Goal: Find specific page/section: Find specific page/section

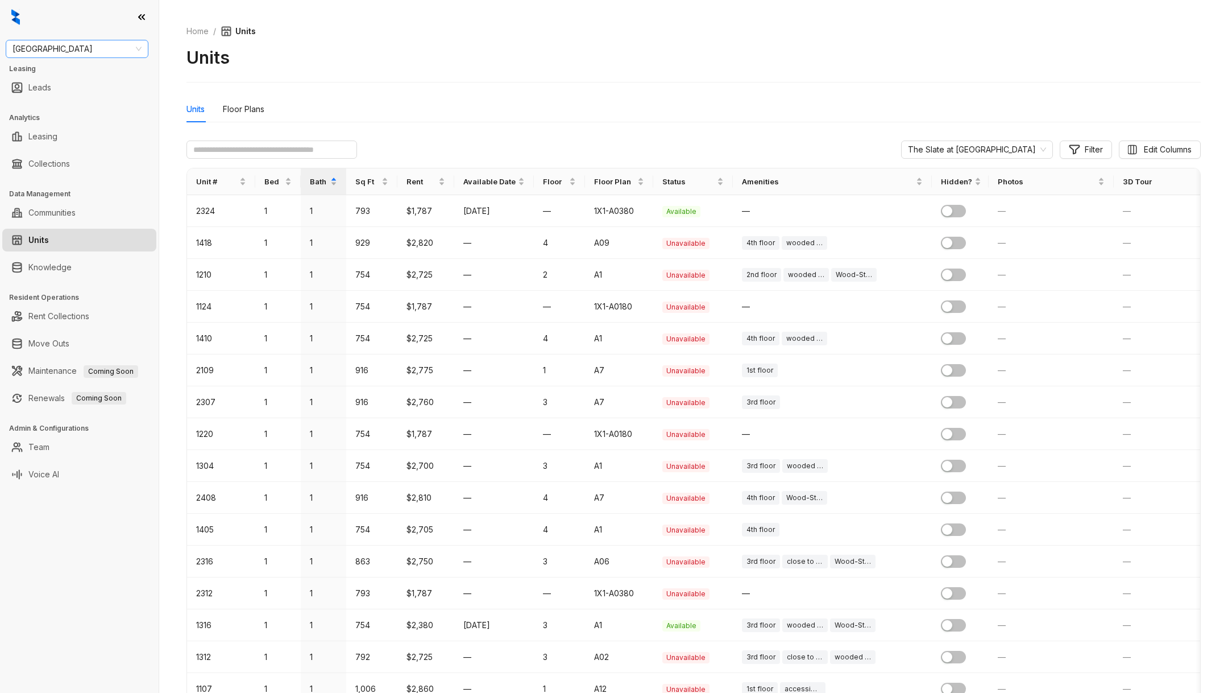
click at [98, 44] on span "[GEOGRAPHIC_DATA]" at bounding box center [77, 48] width 129 height 17
click at [108, 43] on span "[GEOGRAPHIC_DATA]" at bounding box center [77, 48] width 129 height 17
type input "****"
click at [110, 67] on div "Case and Associates" at bounding box center [77, 71] width 125 height 13
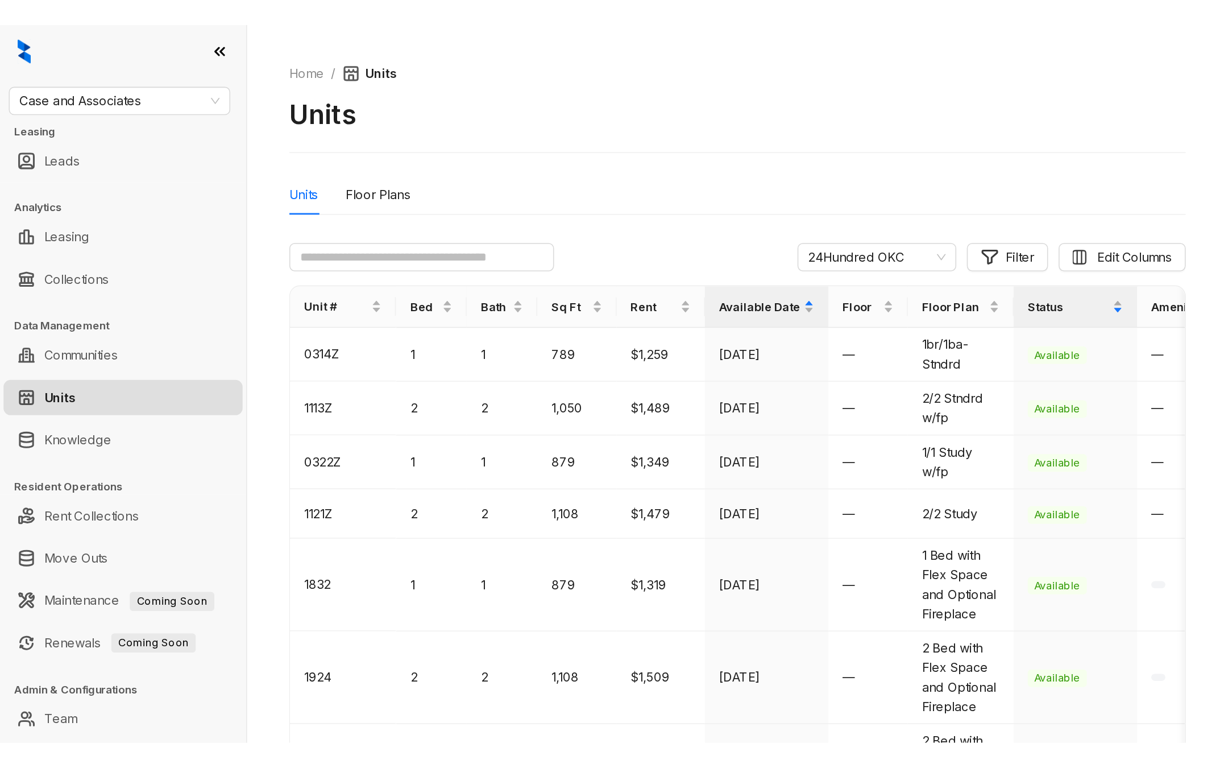
scroll to position [26, 0]
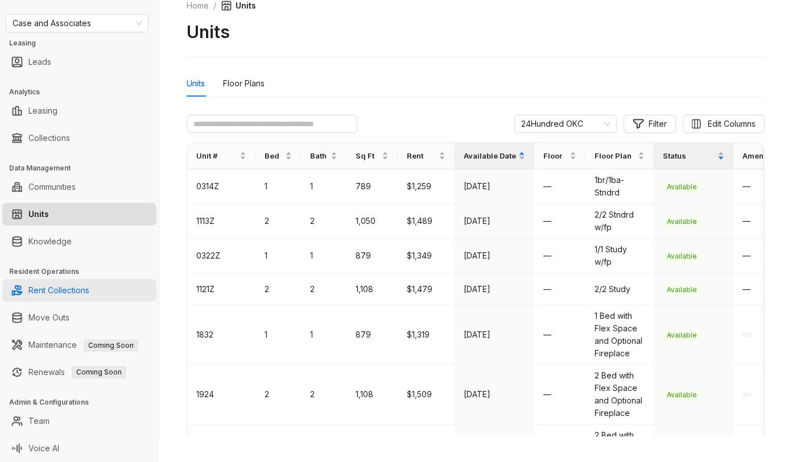
click at [77, 283] on link "Rent Collections" at bounding box center [58, 290] width 61 height 23
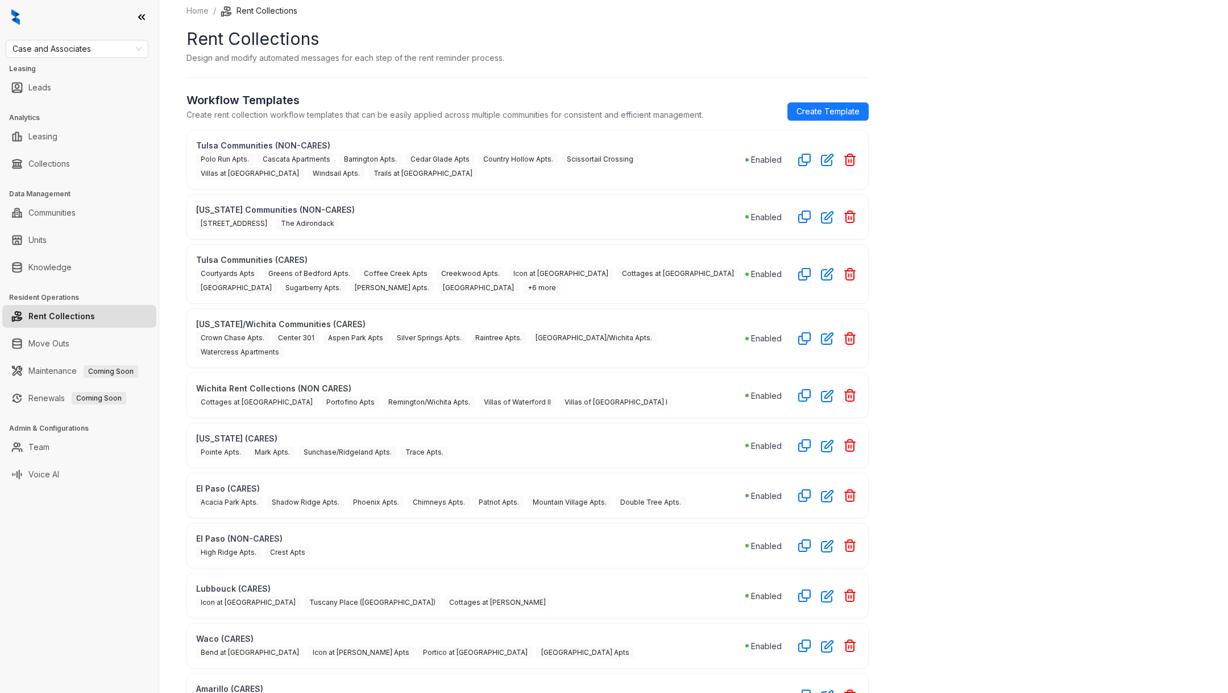
scroll to position [5, 0]
click at [832, 163] on icon "button" at bounding box center [827, 161] width 11 height 11
